Goal: Communication & Community: Answer question/provide support

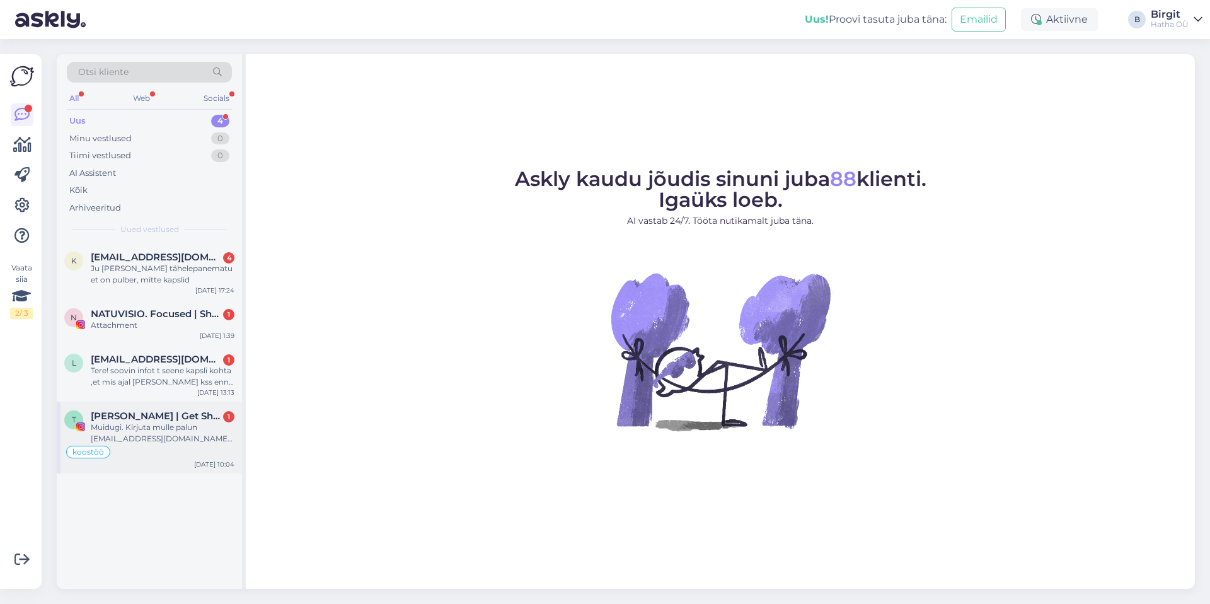
click at [138, 424] on div "Muidugi. Kirjuta mulle palun [EMAIL_ADDRESS][DOMAIN_NAME] peale" at bounding box center [163, 433] width 144 height 23
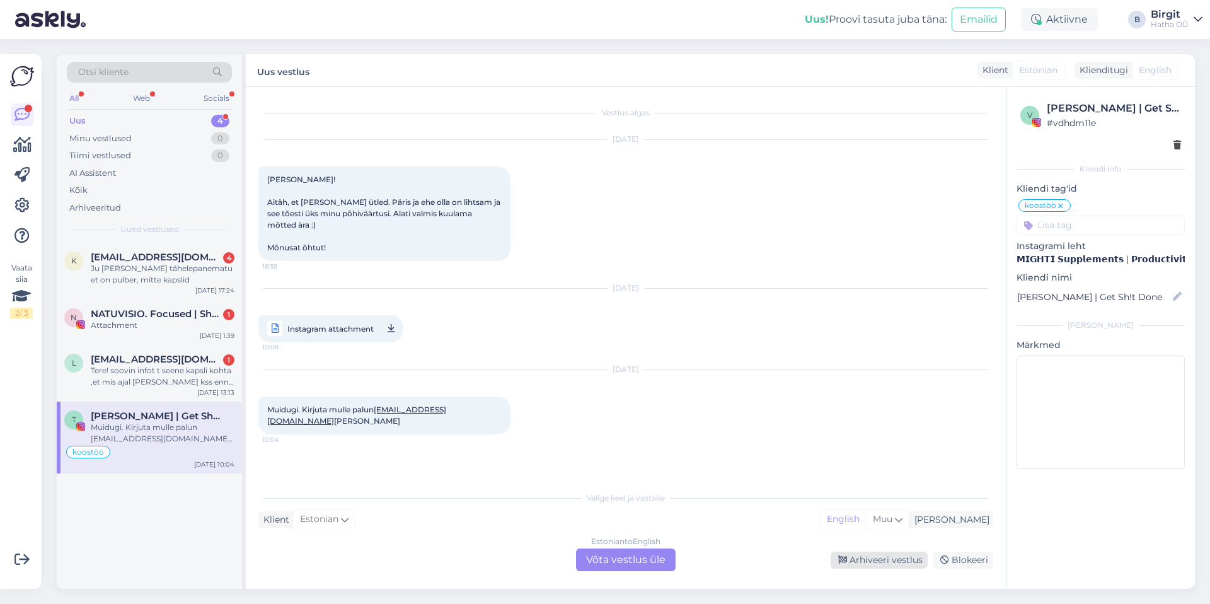
click at [867, 559] on div "Arhiveeri vestlus" at bounding box center [878, 559] width 97 height 17
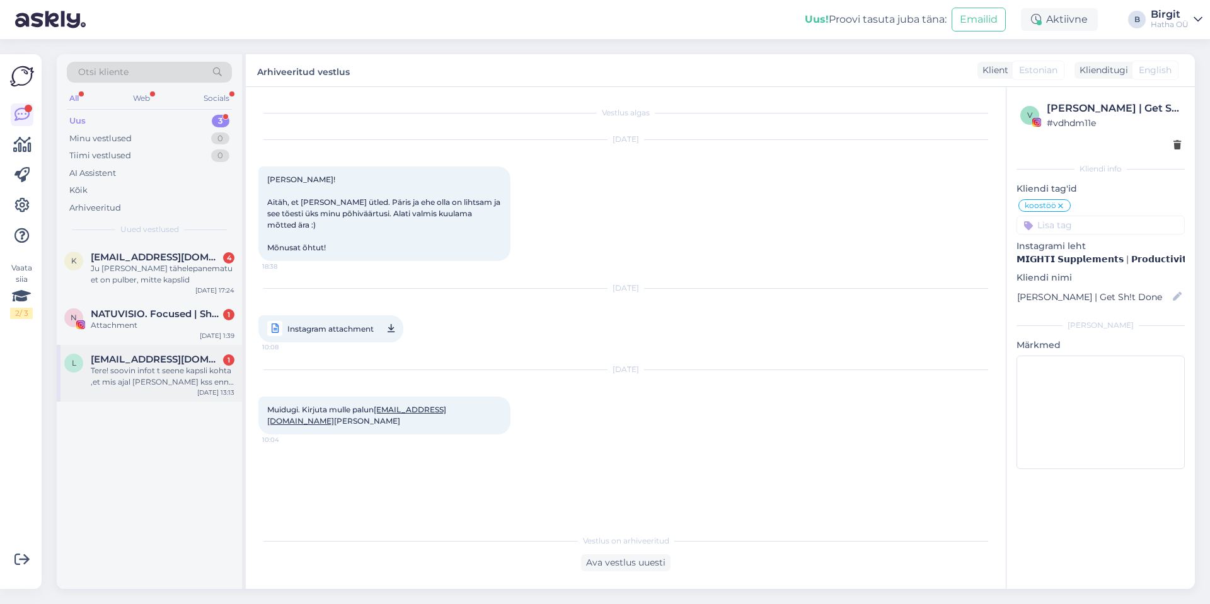
click at [113, 374] on div "Tere! soovin infot t seene kapsli kohta ,et mis ajal [PERSON_NAME] kss enne või…" at bounding box center [163, 376] width 144 height 23
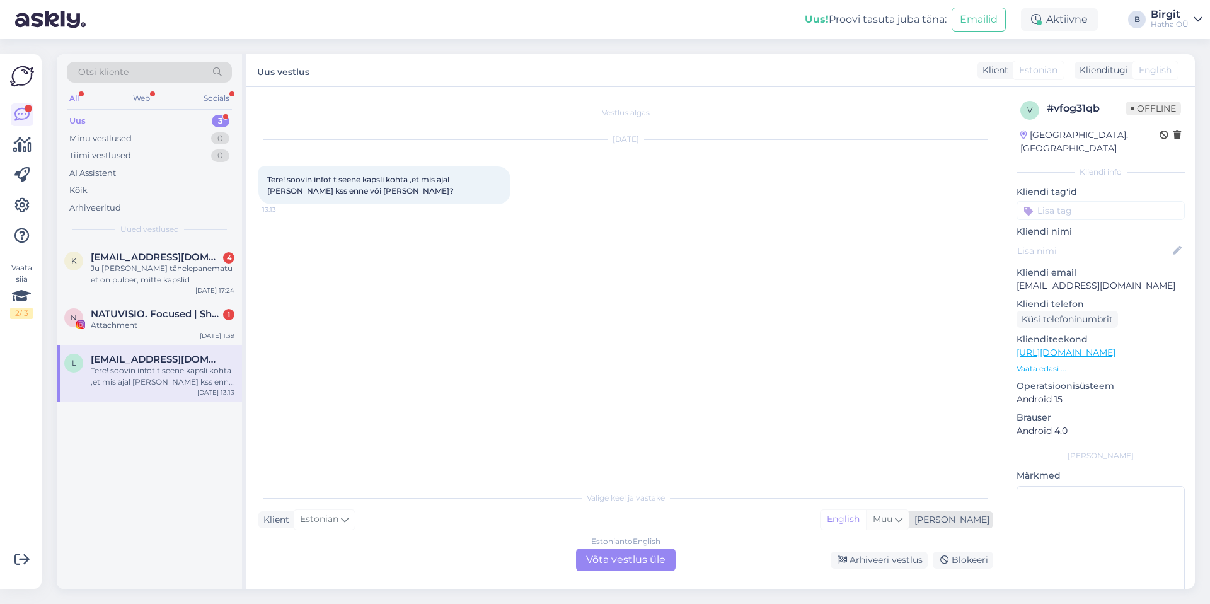
click at [892, 519] on span "Muu" at bounding box center [883, 518] width 20 height 11
type input "w"
type input "est"
click at [919, 492] on link "Estonian" at bounding box center [906, 487] width 139 height 20
click at [616, 558] on div "Estonian to Estonian Võta vestlus üle" at bounding box center [626, 559] width 100 height 23
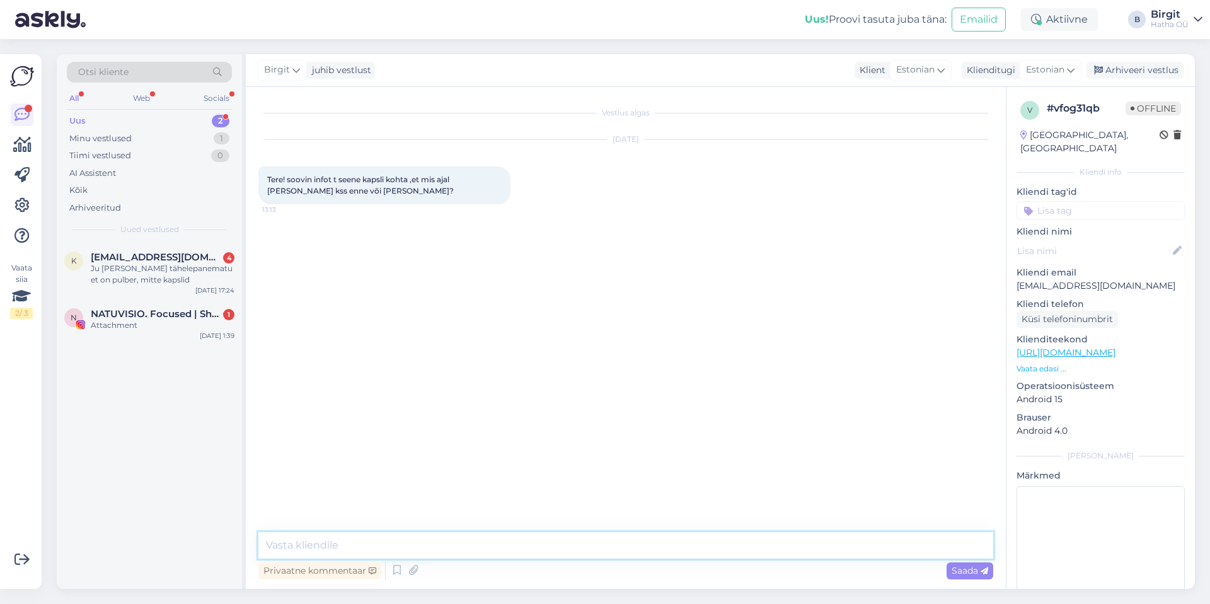
click at [415, 546] on textarea at bounding box center [625, 545] width 735 height 26
paste textarea "Parimate tulemuste saavutamiseks soovitame [PERSON_NAME] kapslid või pulber pär…"
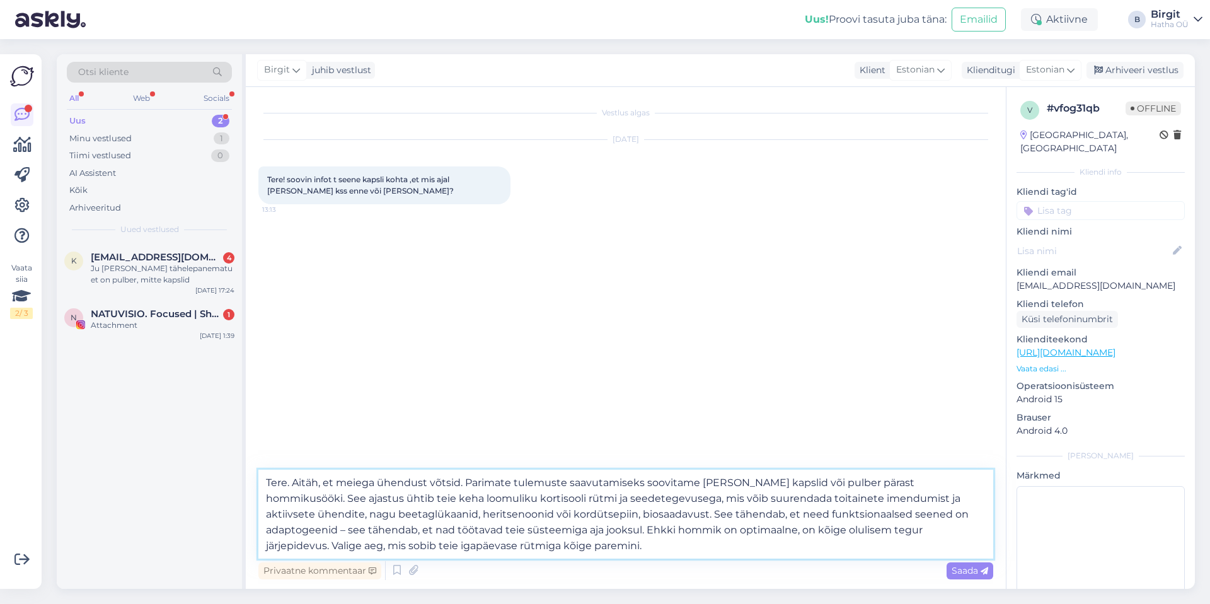
click at [762, 482] on textarea "Tere. Aitäh, et meiega ühendust võtsid. Parimate tulemuste saavutamiseks soovit…" at bounding box center [625, 513] width 735 height 89
drag, startPoint x: 766, startPoint y: 483, endPoint x: 816, endPoint y: 484, distance: 49.8
click at [817, 484] on textarea "Tere. Aitäh, et meiega ühendust võtsid. Parimate tulemuste saavutamiseks soovit…" at bounding box center [625, 513] width 735 height 89
drag, startPoint x: 266, startPoint y: 513, endPoint x: 509, endPoint y: 520, distance: 243.3
click at [509, 520] on textarea "Tere. Aitäh, et meiega ühendust võtsid. Parimate tulemuste saavutamiseks soovit…" at bounding box center [625, 513] width 735 height 89
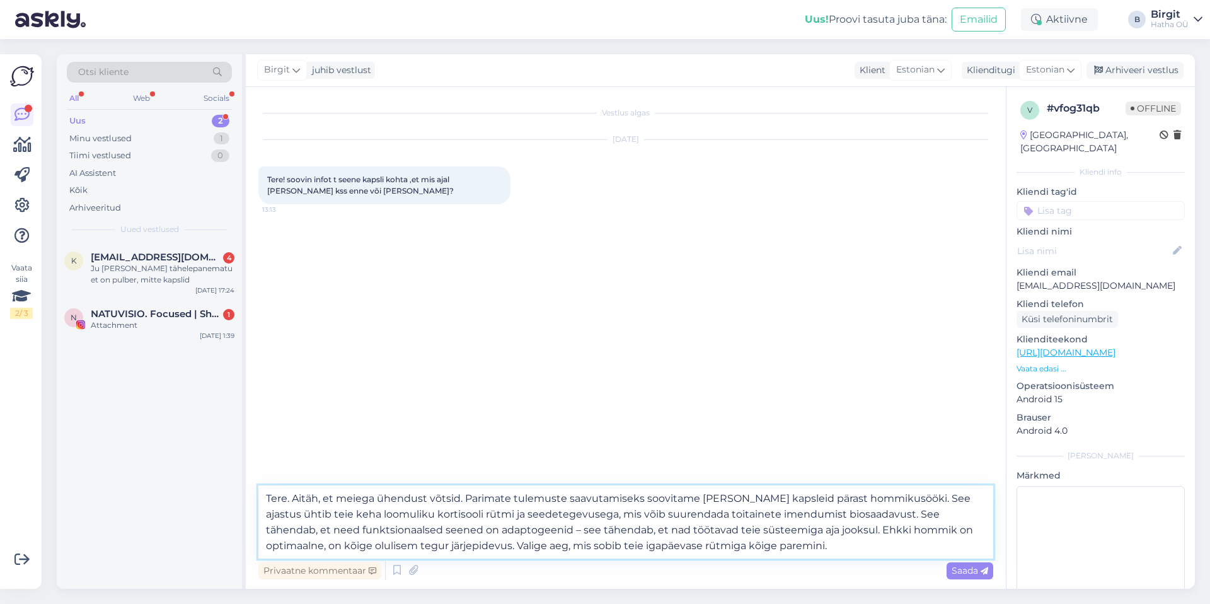
drag, startPoint x: 850, startPoint y: 516, endPoint x: 777, endPoint y: 520, distance: 73.2
click at [777, 520] on textarea "Tere. Aitäh, et meiega ühendust võtsid. Parimate tulemuste saavutamiseks soovit…" at bounding box center [625, 521] width 735 height 73
drag, startPoint x: 657, startPoint y: 548, endPoint x: 462, endPoint y: 503, distance: 200.5
click at [462, 503] on textarea "Tere. Aitäh, et meiega ühendust võtsid. Parimate tulemuste saavutamiseks soovit…" at bounding box center [625, 521] width 735 height 73
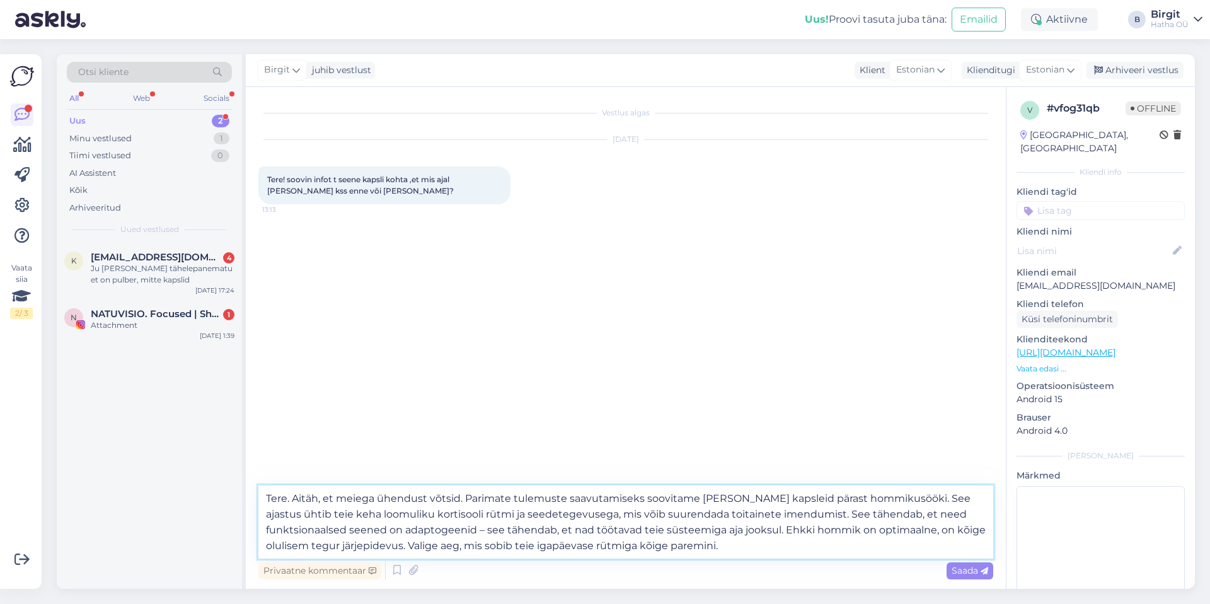
drag, startPoint x: 698, startPoint y: 532, endPoint x: 464, endPoint y: 498, distance: 236.1
click at [464, 498] on textarea "Tere. Aitäh, et meiega ühendust võtsid. Parimate tulemuste saavutamiseks soovit…" at bounding box center [625, 521] width 735 height 73
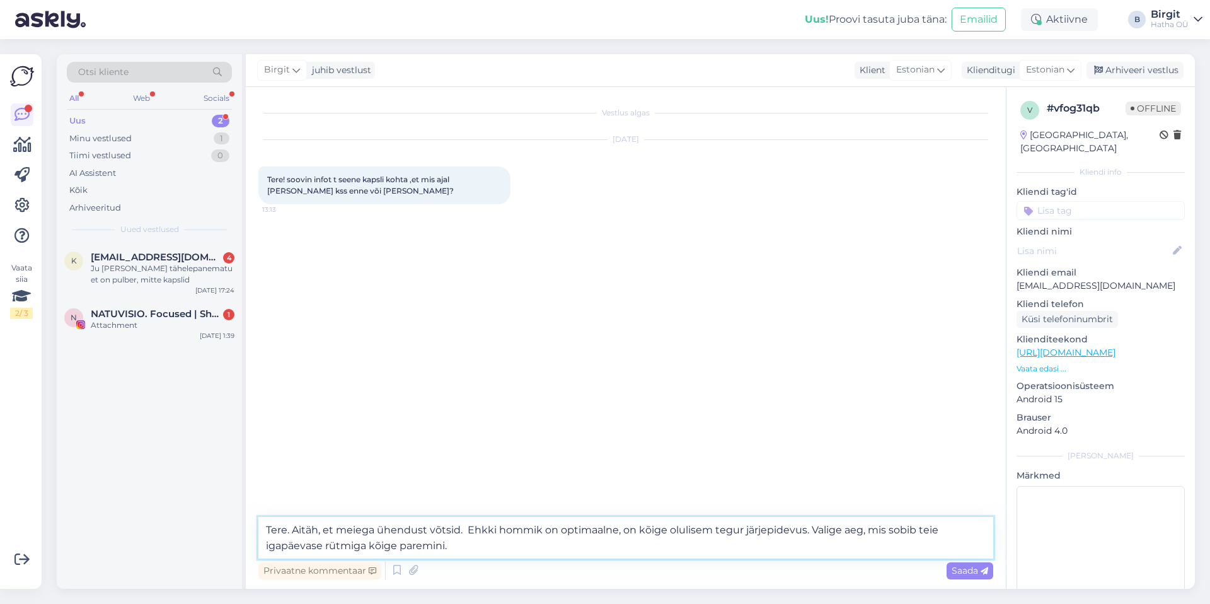
paste textarea "Võta iga päev 2–3 kapslit pärast hommikusööki — nii imenduvad toimeained paremi…"
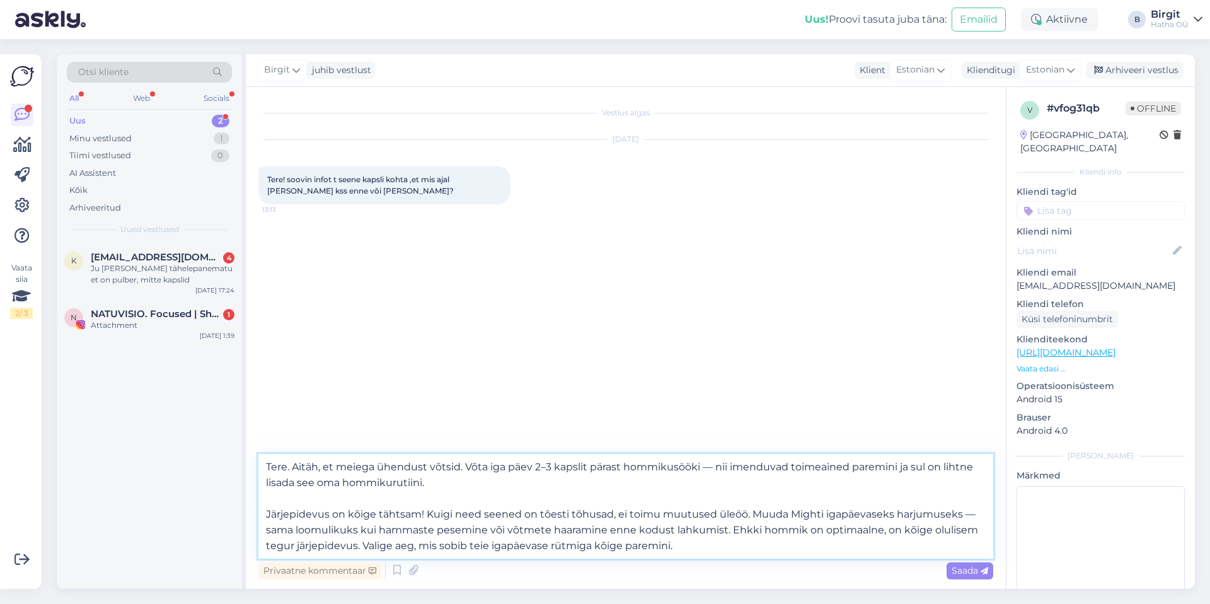
click at [265, 513] on textarea "Tere. Aitäh, et meiega ühendust võtsid. Võta iga päev 2–3 kapslit pärast hommik…" at bounding box center [625, 506] width 735 height 105
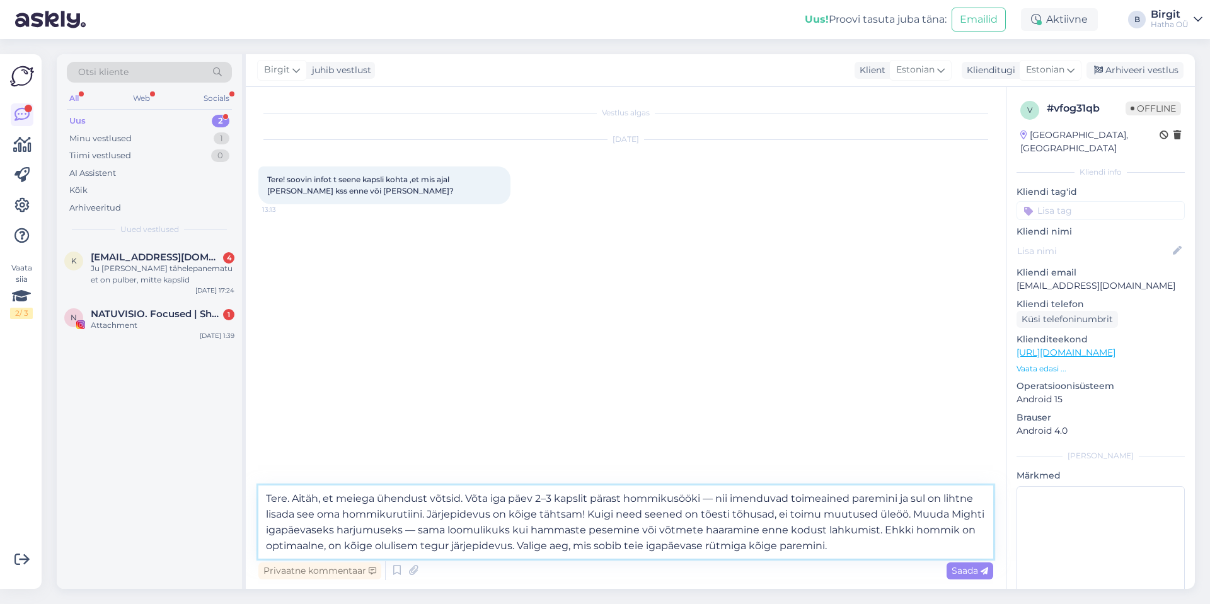
click at [858, 550] on textarea "Tere. Aitäh, et meiega ühendust võtsid. Võta iga päev 2–3 kapslit pärast hommik…" at bounding box center [625, 521] width 735 height 73
click at [546, 547] on textarea "Tere. Aitäh, et meiega ühendust võtsid. Võta iga päev 2–3 kapslit pärast hommik…" at bounding box center [625, 521] width 735 height 73
click at [630, 544] on textarea "Tere. Aitäh, et meiega ühendust võtsid. Võta iga päev 2–3 kapslit pärast hommik…" at bounding box center [625, 521] width 735 height 73
click at [846, 543] on textarea "Tere. Aitäh, et meiega ühendust võtsid. Võta iga päev 2–3 kapslit pärast hommik…" at bounding box center [625, 521] width 735 height 73
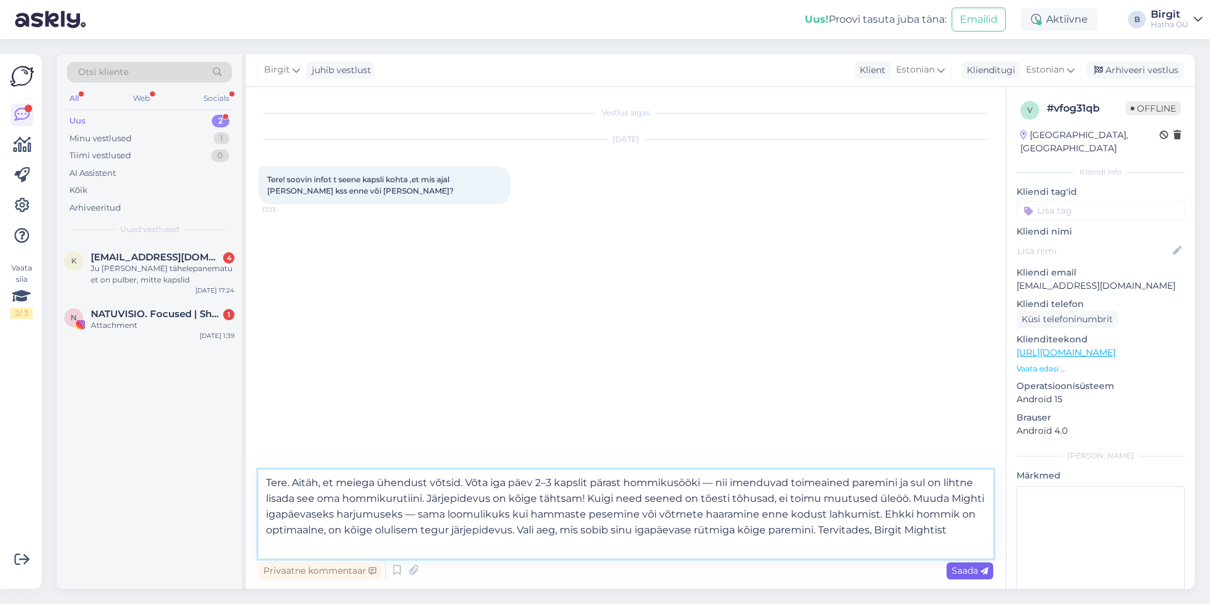
type textarea "Tere. Aitäh, et meiega ühendust võtsid. Võta iga päev 2–3 kapslit pärast hommik…"
click at [968, 566] on span "Saada" at bounding box center [969, 570] width 37 height 11
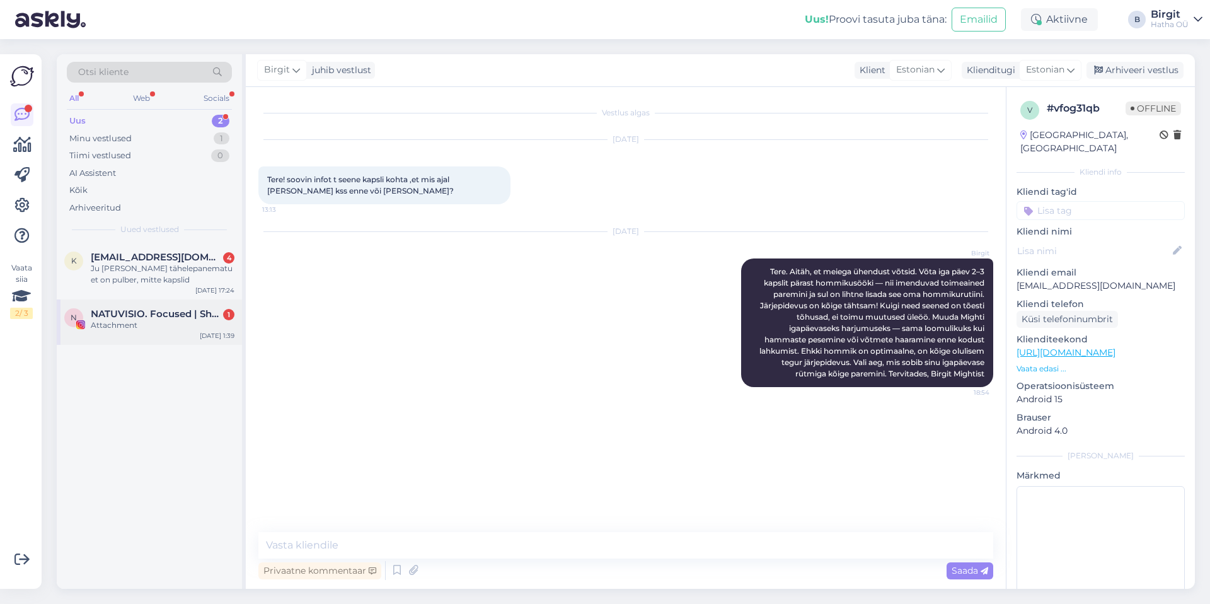
click at [137, 304] on div "N NATUVISIO. Focused | Sharing Natural Vision 1 Attachment [DATE] 1:39" at bounding box center [149, 321] width 185 height 45
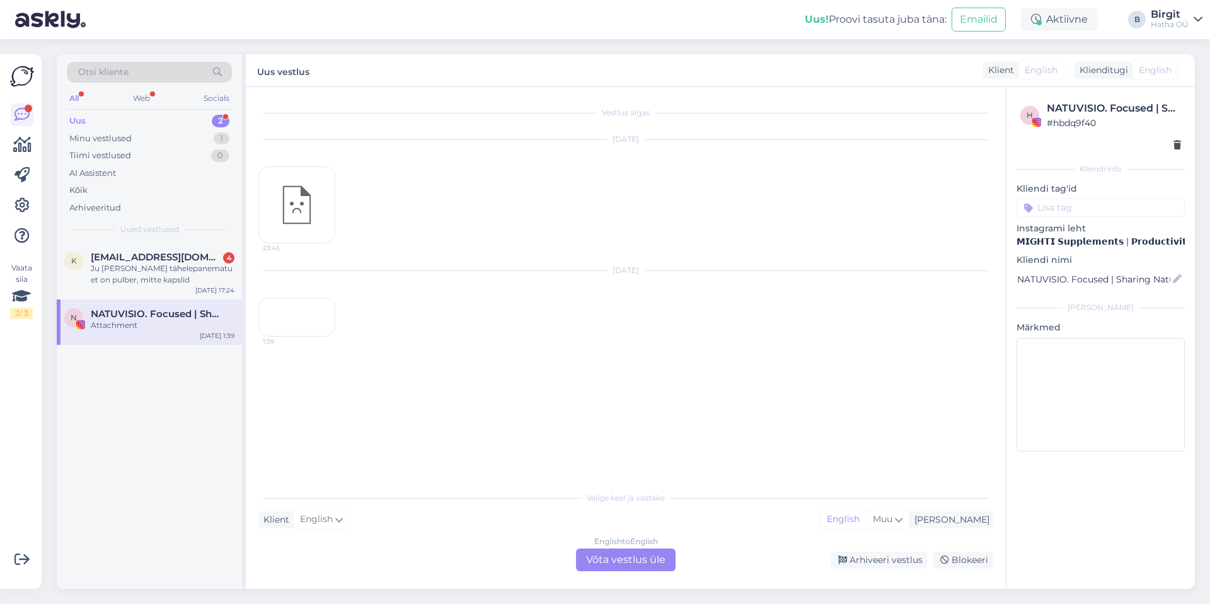
click at [1080, 207] on input at bounding box center [1100, 207] width 168 height 19
type input "koos"
click at [1080, 238] on span "koostöö" at bounding box center [1079, 241] width 32 height 8
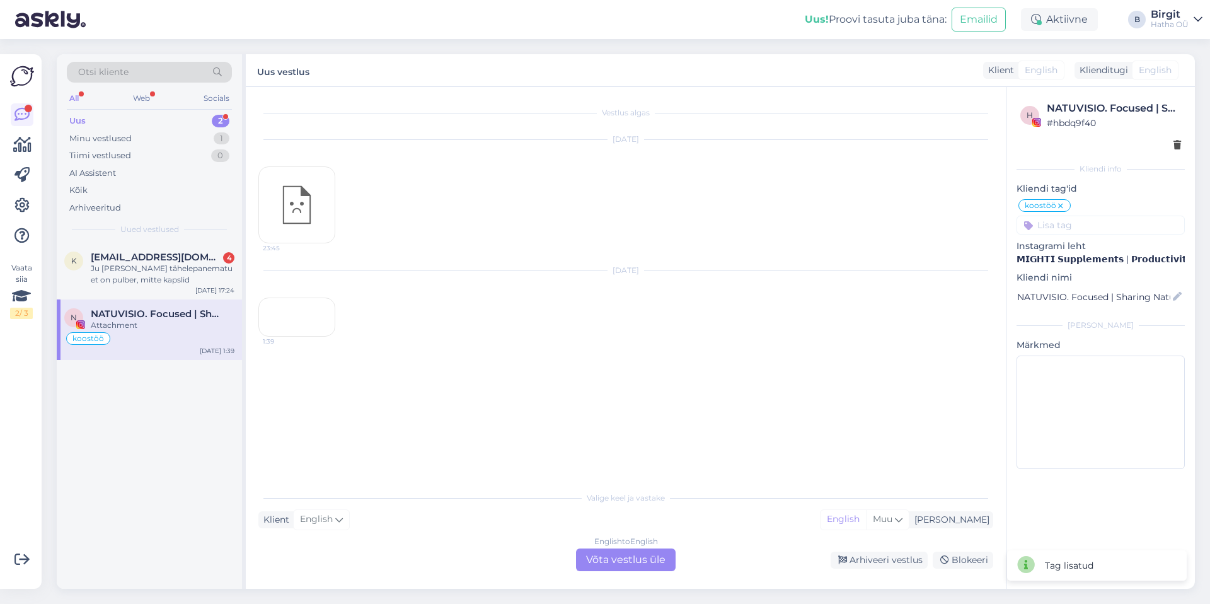
click at [611, 556] on div "English to English Võta vestlus üle" at bounding box center [626, 559] width 100 height 23
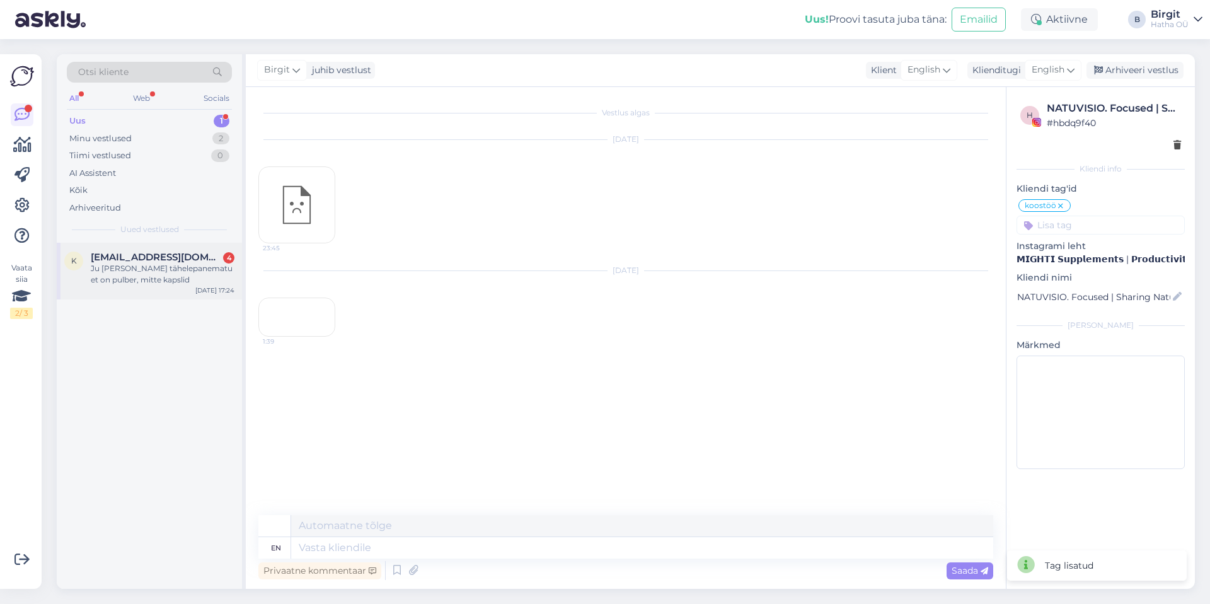
click at [125, 254] on span "[EMAIL_ADDRESS][DOMAIN_NAME]" at bounding box center [156, 256] width 131 height 11
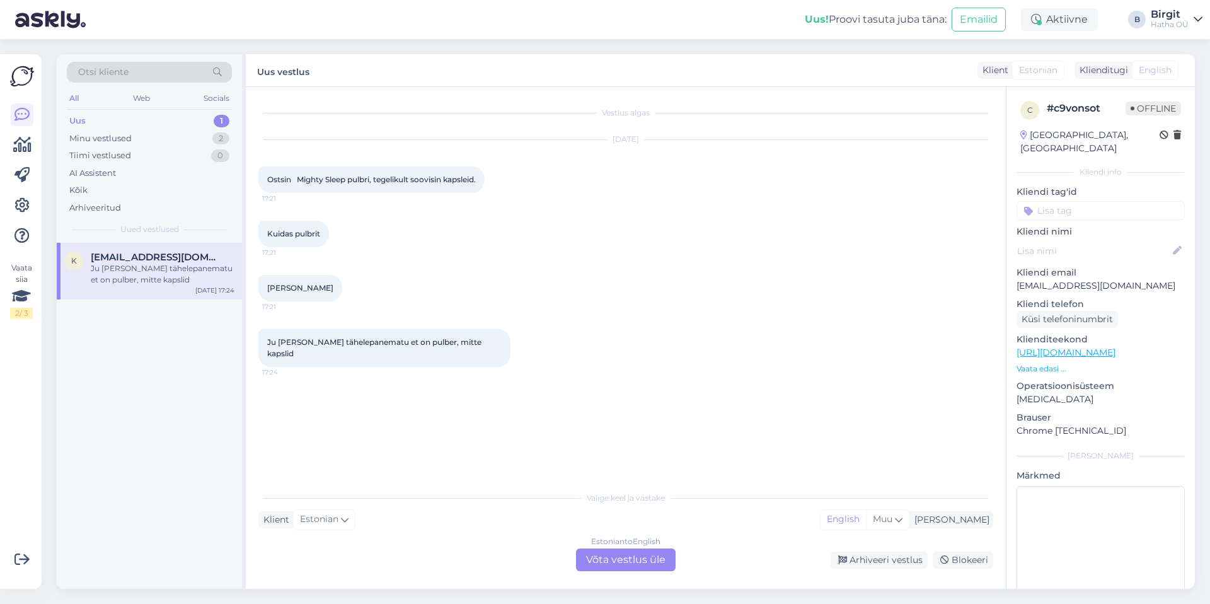
click at [622, 558] on div "Estonian to English Võta vestlus üle" at bounding box center [626, 559] width 100 height 23
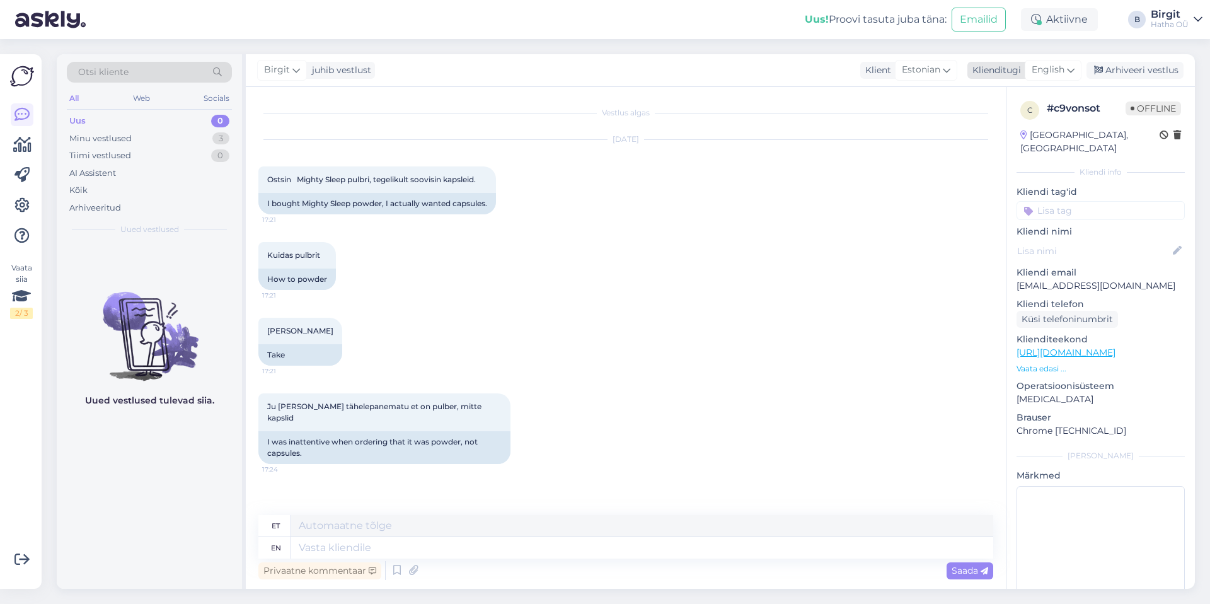
click at [1042, 71] on span "English" at bounding box center [1047, 70] width 33 height 14
type input "est"
click at [1031, 130] on link "Estonian" at bounding box center [1024, 126] width 139 height 20
click at [345, 545] on textarea at bounding box center [625, 545] width 735 height 26
type textarea "[PERSON_NAME]. Vastasin sulle e-[PERSON_NAME]. Tervitades, Birgit Mightist"
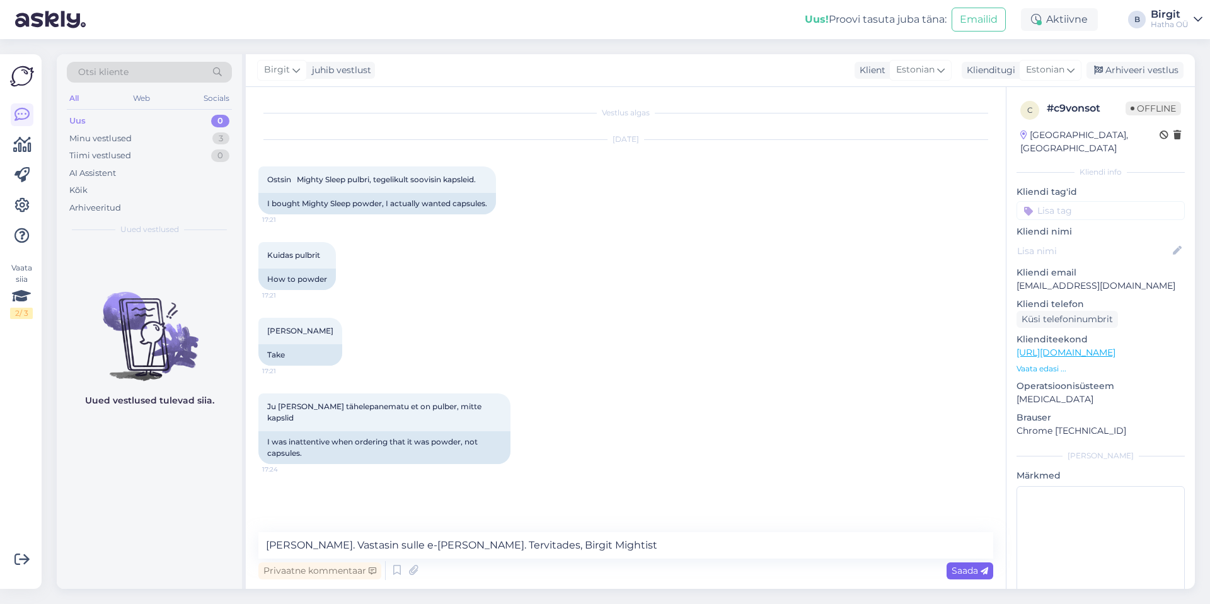
click at [974, 565] on span "Saada" at bounding box center [969, 570] width 37 height 11
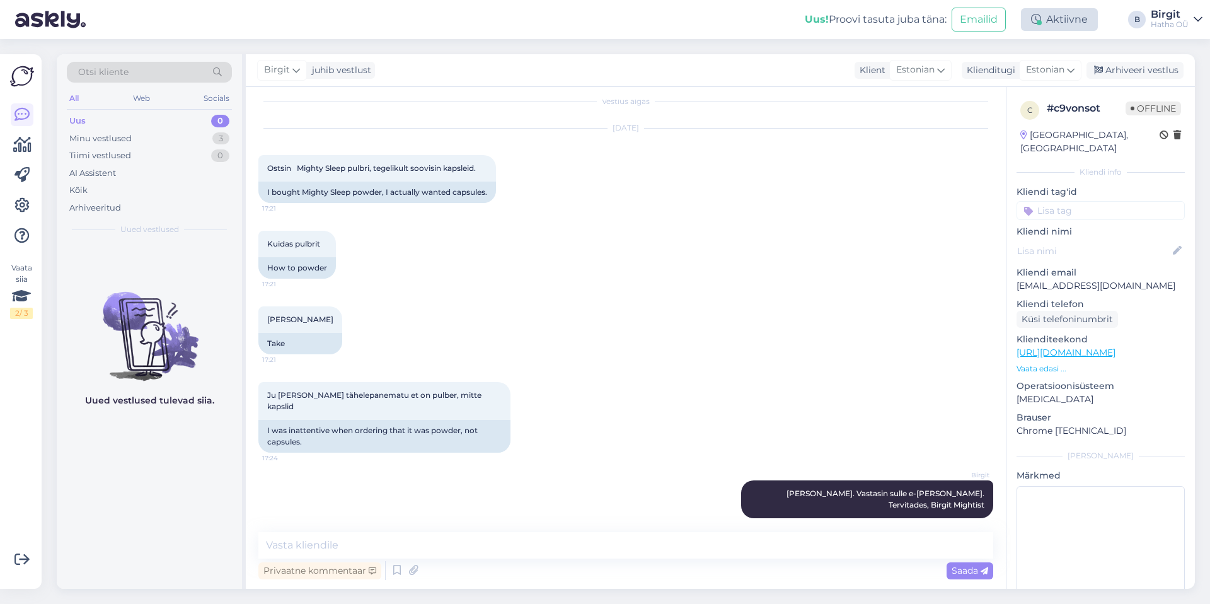
click at [1059, 24] on div "Aktiivne" at bounding box center [1059, 19] width 77 height 23
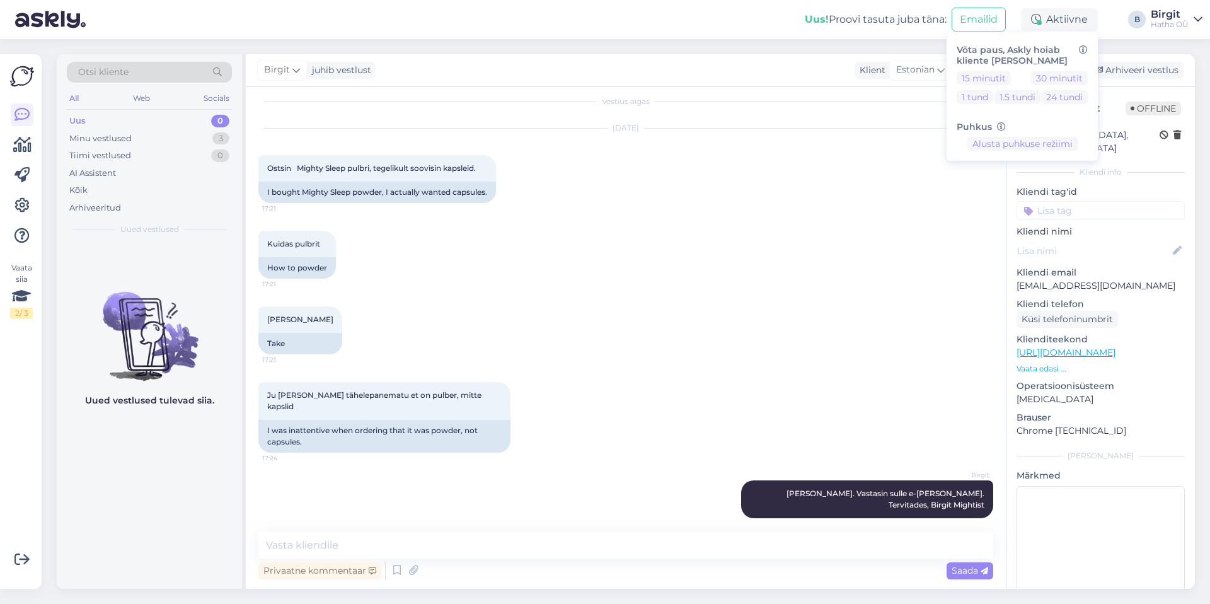
click at [1107, 18] on div "Uus! Proovi tasuta [PERSON_NAME]: Emailid Aktiivne Võta paus, Askly hoiab klien…" at bounding box center [605, 19] width 1210 height 39
click at [605, 26] on div "Uus! Proovi tasuta [PERSON_NAME]: Emailid Aktiivne Võta paus, Askly hoiab klien…" at bounding box center [605, 19] width 1210 height 39
